Goal: Transaction & Acquisition: Purchase product/service

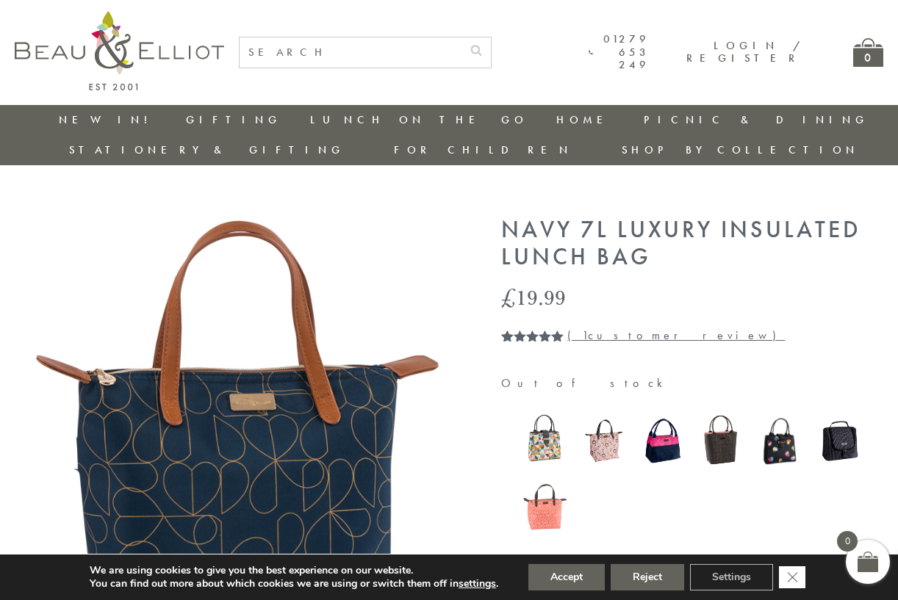
click at [793, 577] on icon "Close GDPR Cookie Banner" at bounding box center [792, 577] width 26 height 22
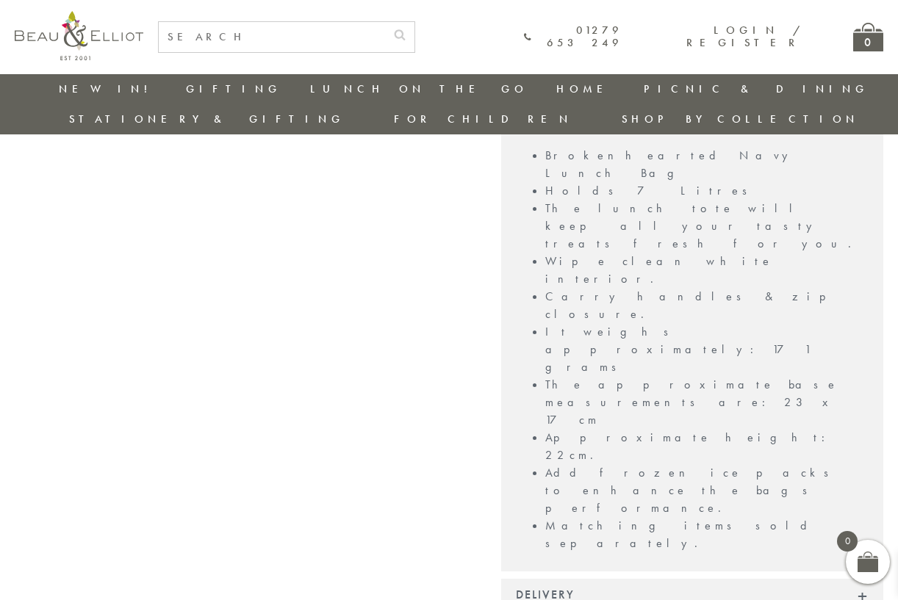
scroll to position [1195, 0]
